Goal: Find specific page/section: Find specific page/section

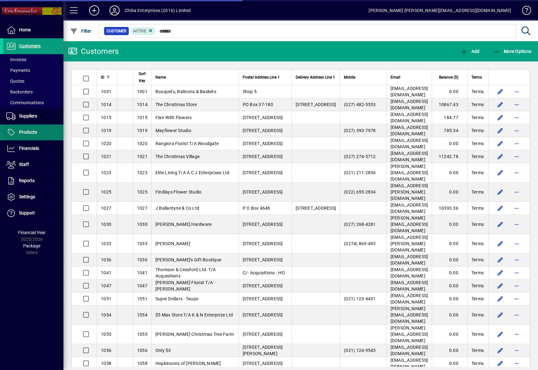
click at [32, 133] on span "Products" at bounding box center [28, 132] width 18 height 5
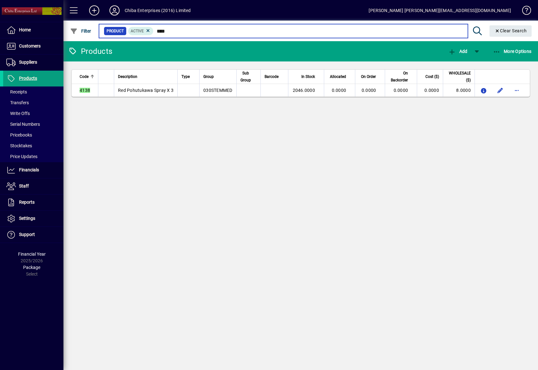
type input "****"
